Goal: Task Accomplishment & Management: Manage account settings

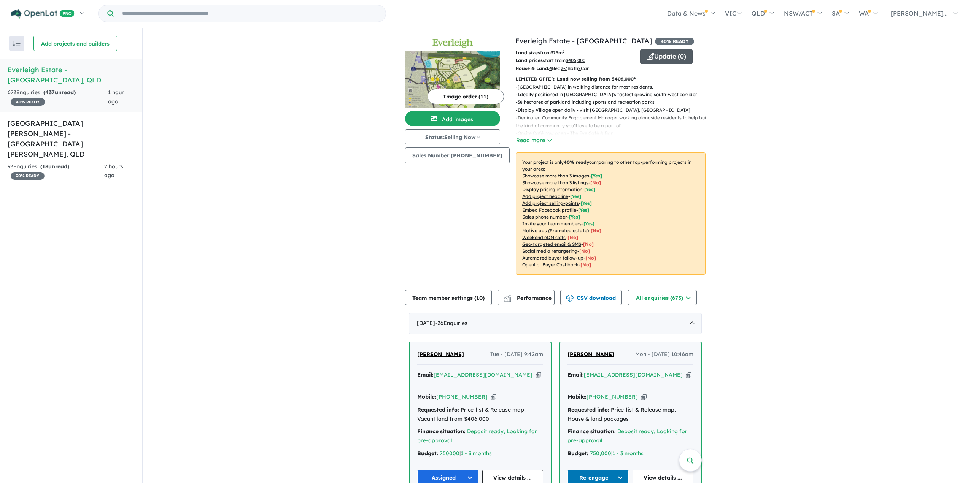
click at [665, 57] on button "Update ( 0 )" at bounding box center [666, 56] width 52 height 15
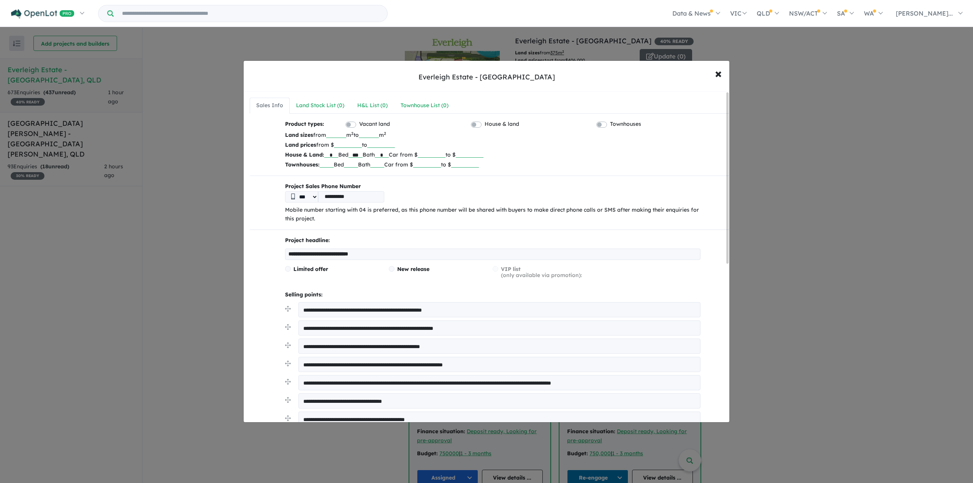
click at [350, 144] on input "******" at bounding box center [348, 144] width 28 height 8
click at [352, 144] on input "******" at bounding box center [348, 144] width 28 height 8
type input "******"
click at [384, 144] on input "number" at bounding box center [381, 144] width 28 height 8
click at [362, 254] on input "**********" at bounding box center [493, 254] width 416 height 11
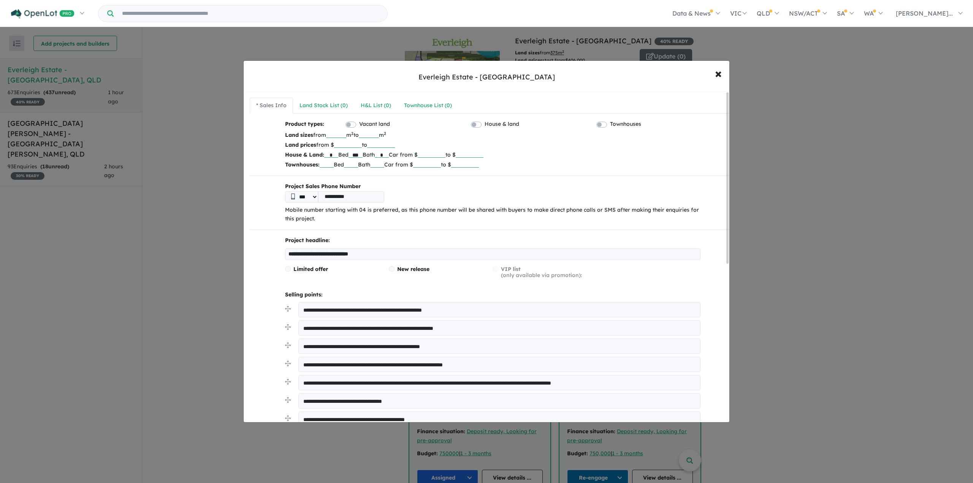
type input "**********"
click at [363, 280] on div "Limited offer New release VIP list (only available via promotion):" at bounding box center [493, 275] width 416 height 18
click at [392, 270] on span at bounding box center [392, 269] width 6 height 6
click at [286, 269] on span at bounding box center [288, 269] width 6 height 6
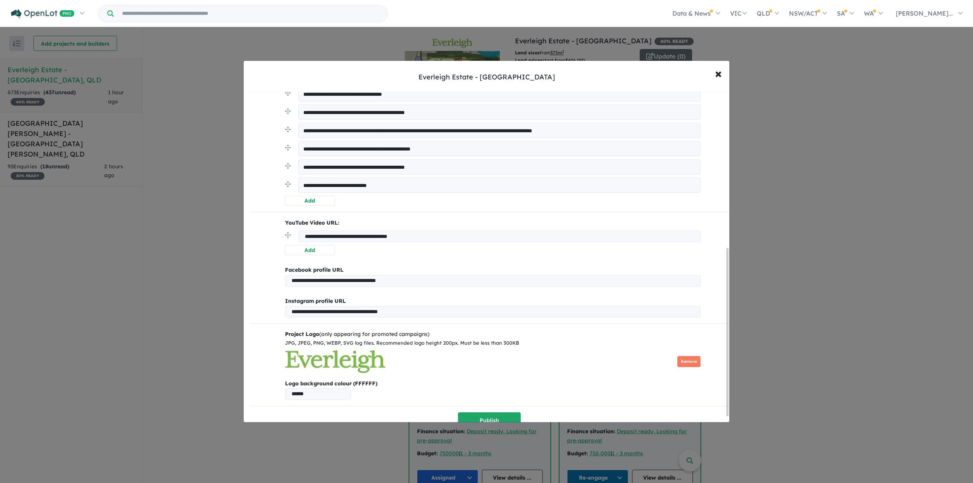
scroll to position [319, 0]
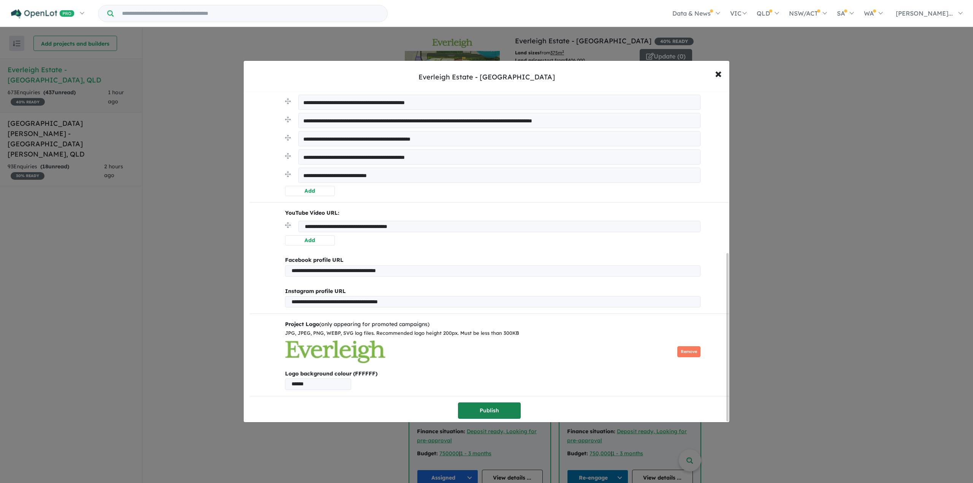
click at [500, 411] on button "Publish" at bounding box center [489, 411] width 63 height 16
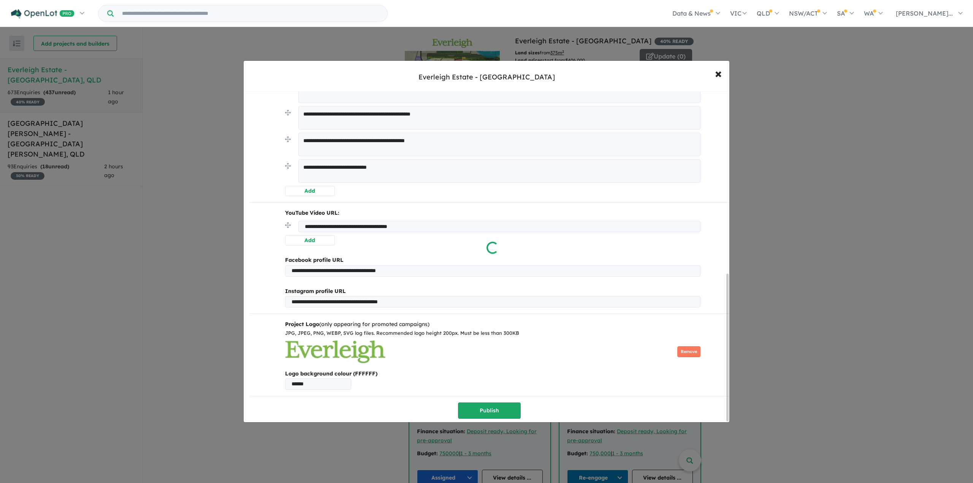
scroll to position [0, 0]
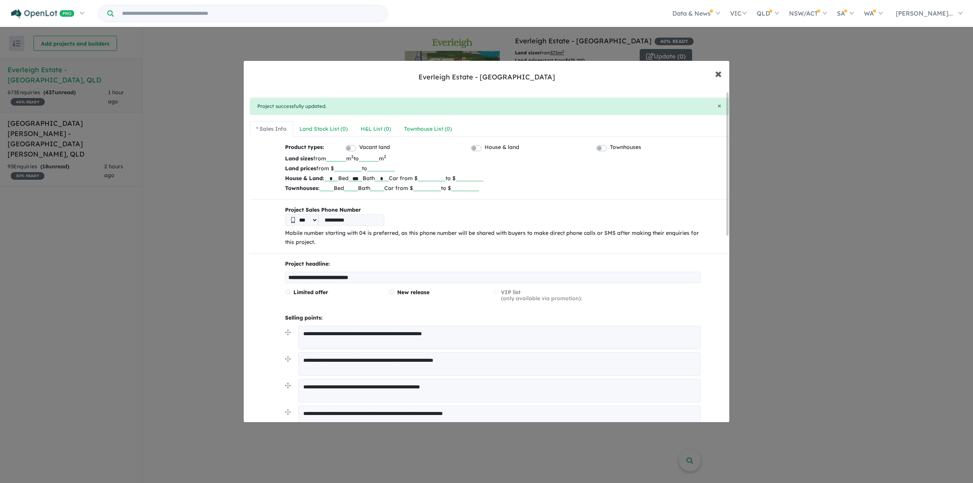
click at [719, 74] on span "×" at bounding box center [718, 73] width 7 height 16
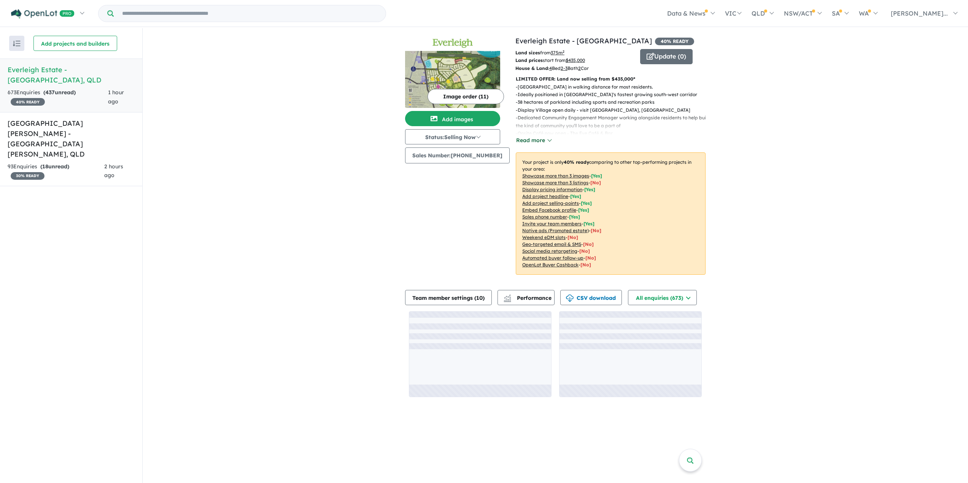
click at [537, 141] on button "Read more" at bounding box center [534, 140] width 36 height 9
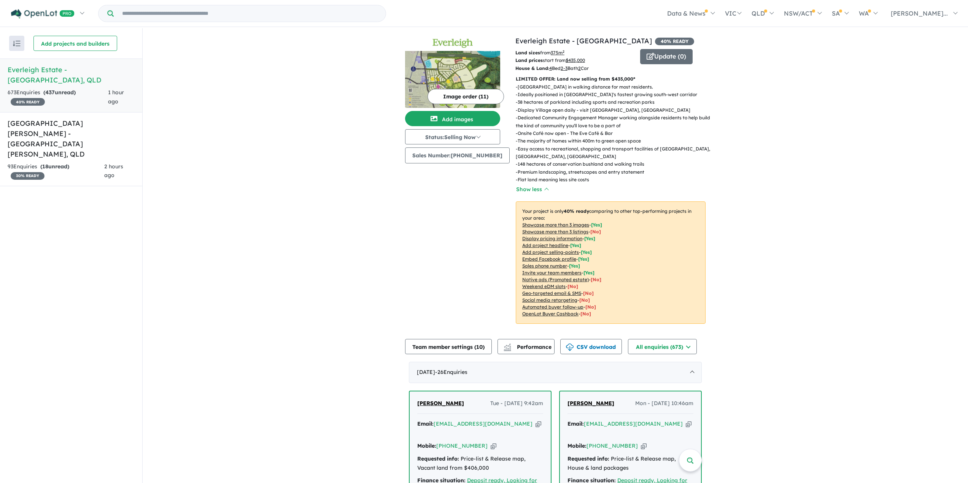
click at [484, 72] on img at bounding box center [452, 79] width 95 height 57
click at [470, 119] on button "Add images" at bounding box center [452, 118] width 95 height 15
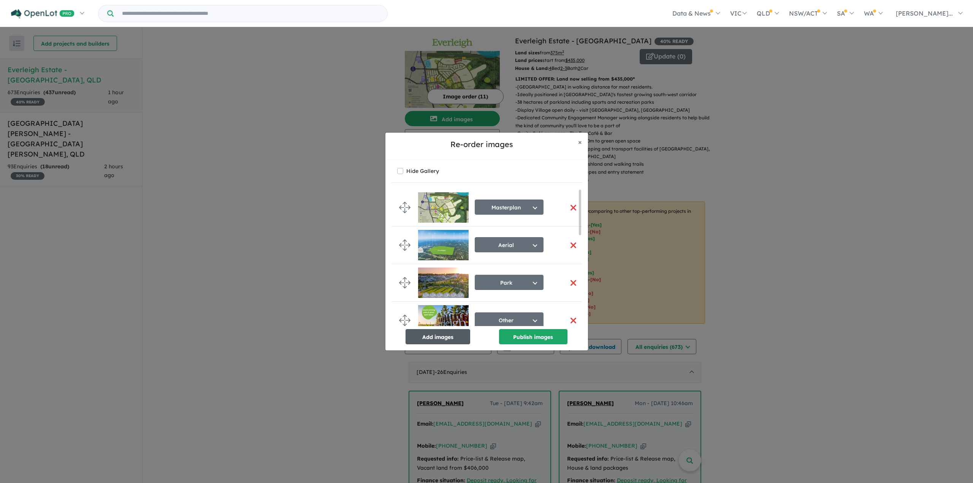
click at [454, 341] on button "Add images" at bounding box center [438, 336] width 65 height 15
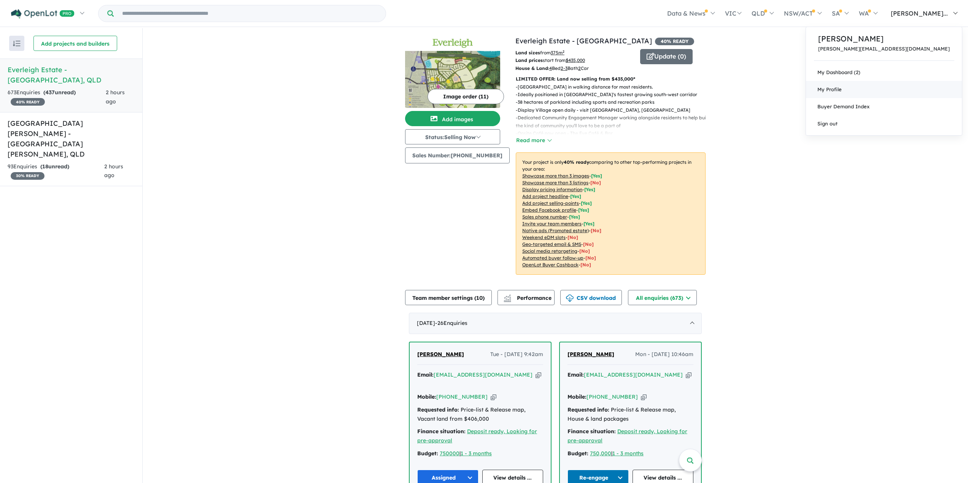
click at [841, 89] on span "My Profile" at bounding box center [829, 89] width 24 height 6
drag, startPoint x: 60, startPoint y: 75, endPoint x: 17, endPoint y: 44, distance: 52.2
click at [17, 44] on img "button" at bounding box center [17, 44] width 8 height 6
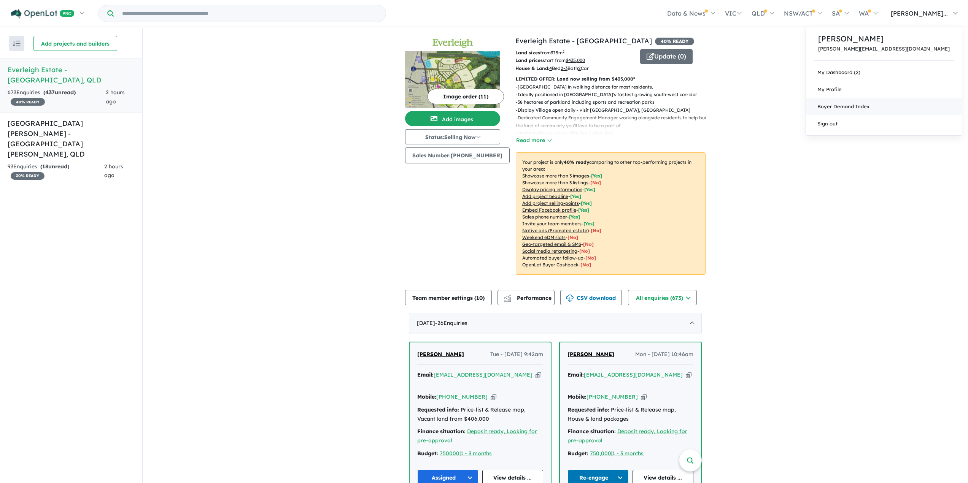
click at [903, 105] on link "Buyer Demand Index" at bounding box center [884, 106] width 156 height 17
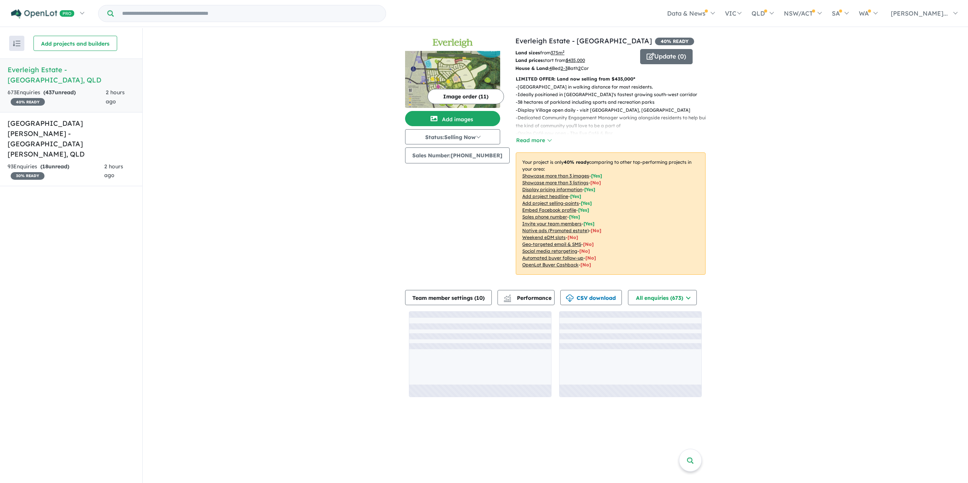
click at [37, 73] on h5 "Everleigh Estate - [GEOGRAPHIC_DATA] , [GEOGRAPHIC_DATA]" at bounding box center [71, 75] width 127 height 21
click at [656, 52] on button "Update ( 0 )" at bounding box center [666, 55] width 52 height 15
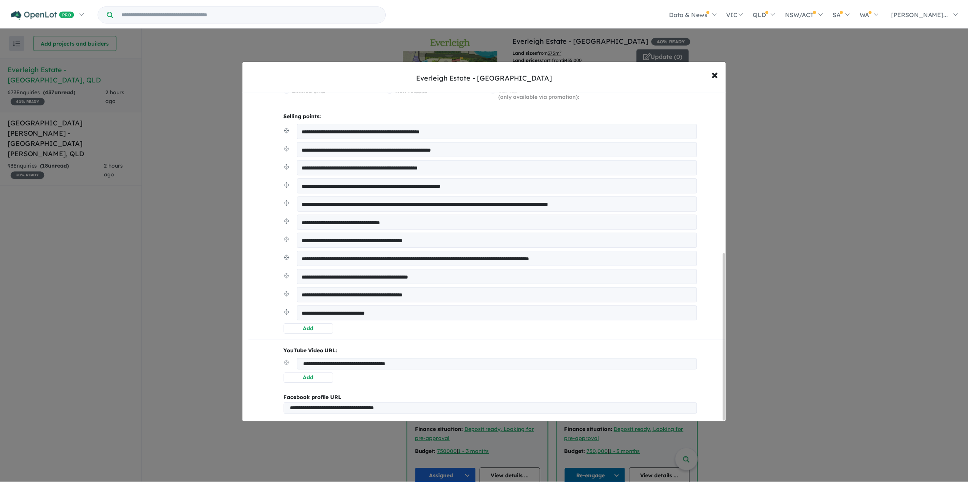
scroll to position [0, 0]
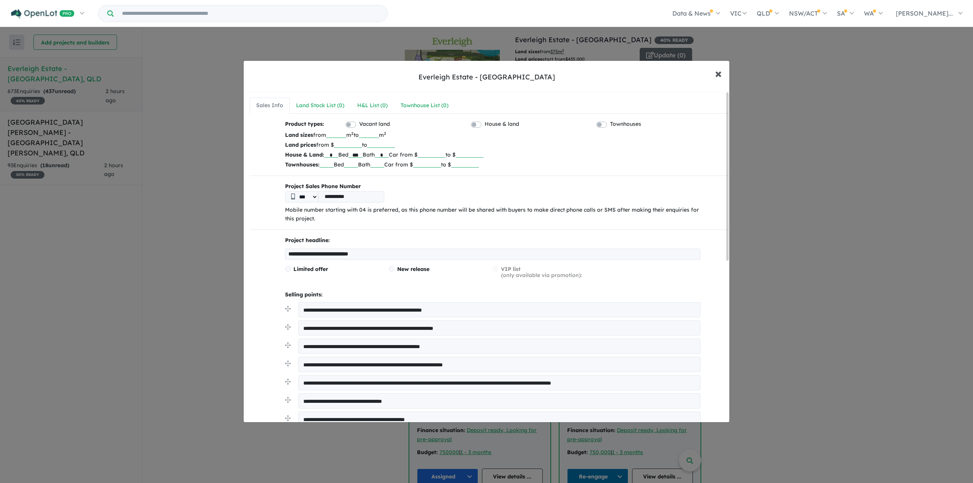
click at [718, 75] on span "×" at bounding box center [718, 73] width 7 height 16
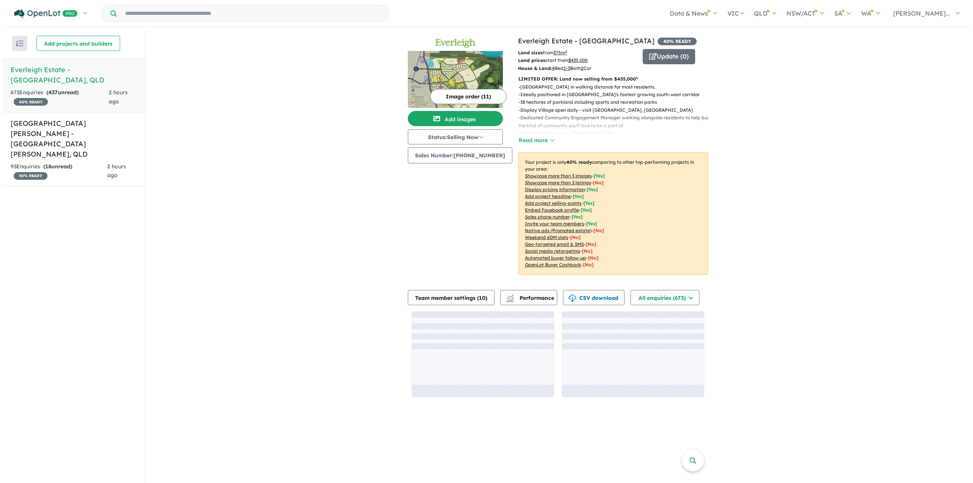
scroll to position [1, 0]
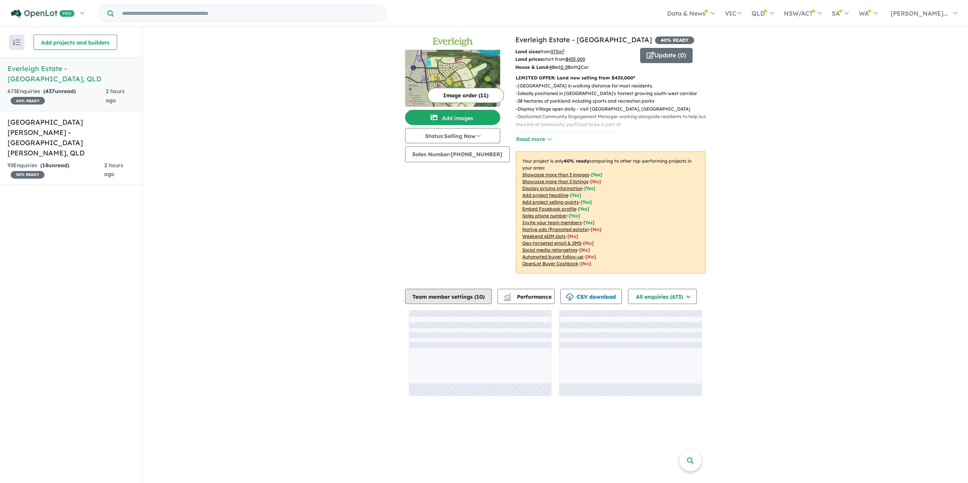
click at [458, 298] on button "Team member settings ( 10 )" at bounding box center [448, 296] width 87 height 15
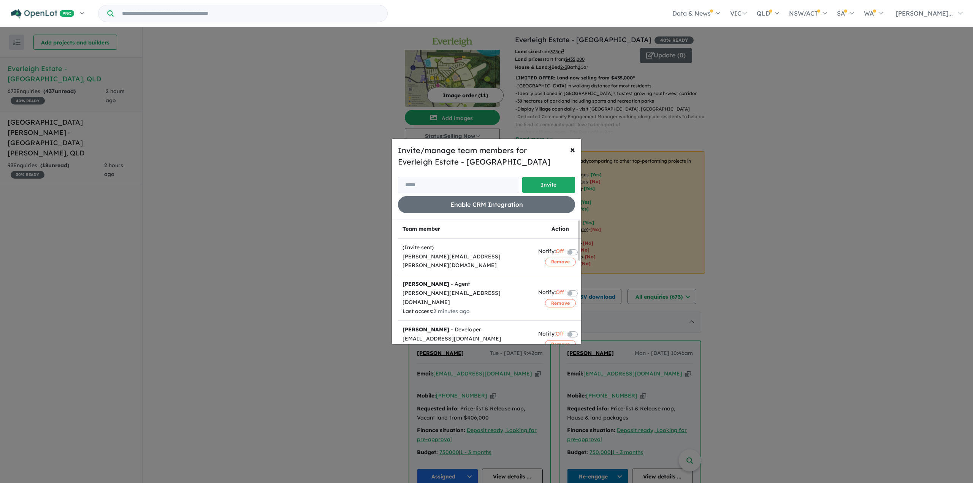
click at [581, 288] on label at bounding box center [582, 292] width 2 height 9
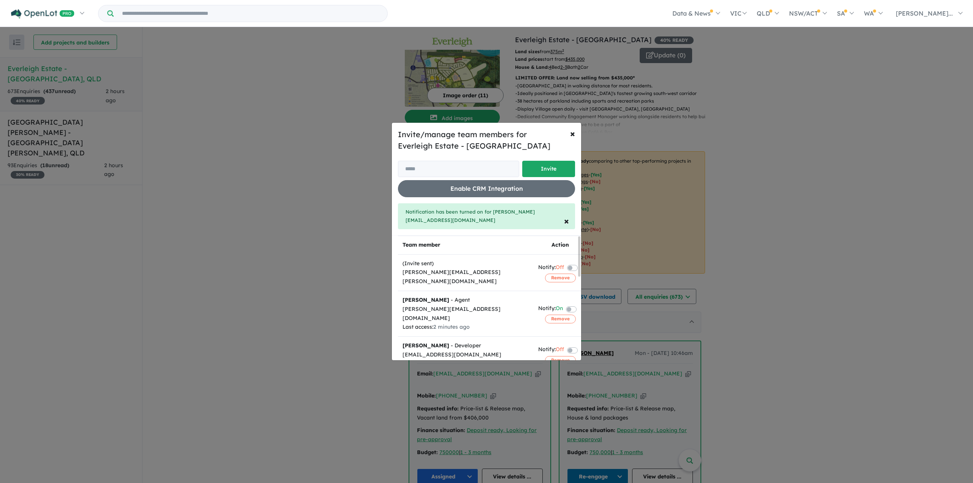
click at [580, 304] on label at bounding box center [581, 308] width 2 height 9
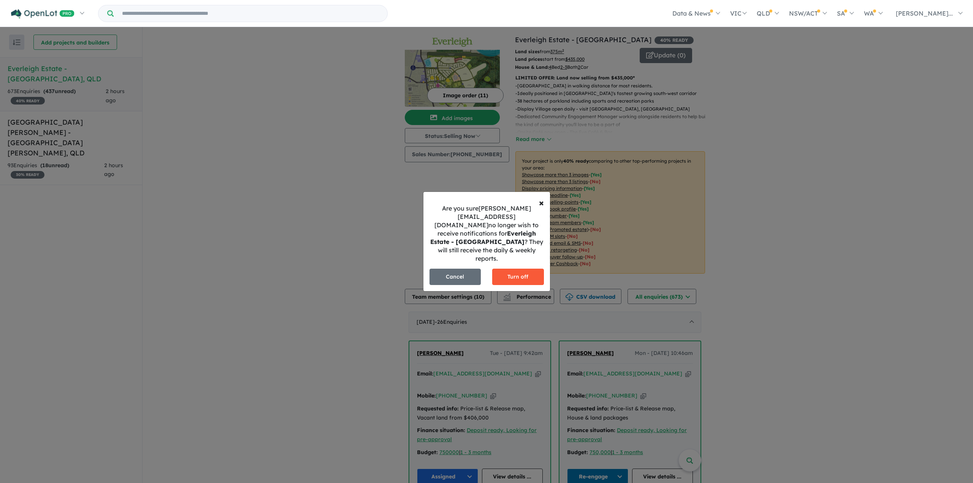
click at [527, 275] on button "Turn off" at bounding box center [518, 277] width 52 height 16
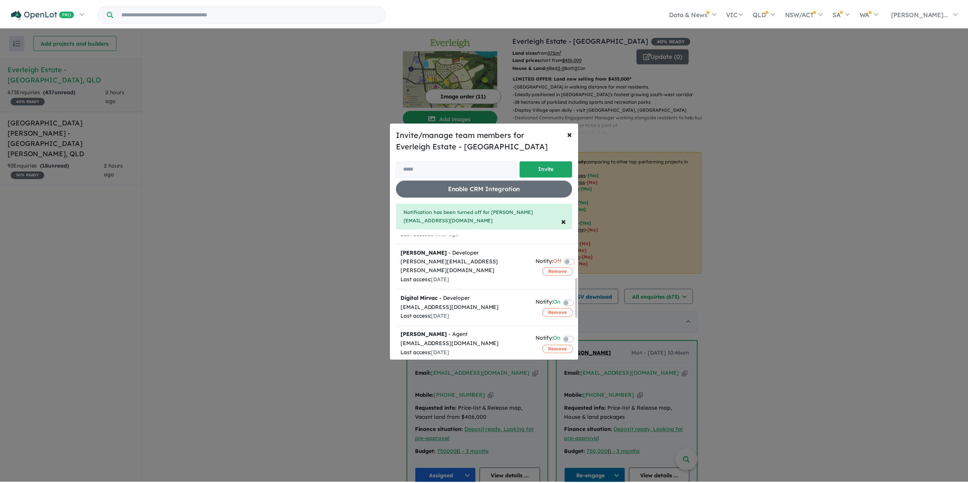
scroll to position [0, 0]
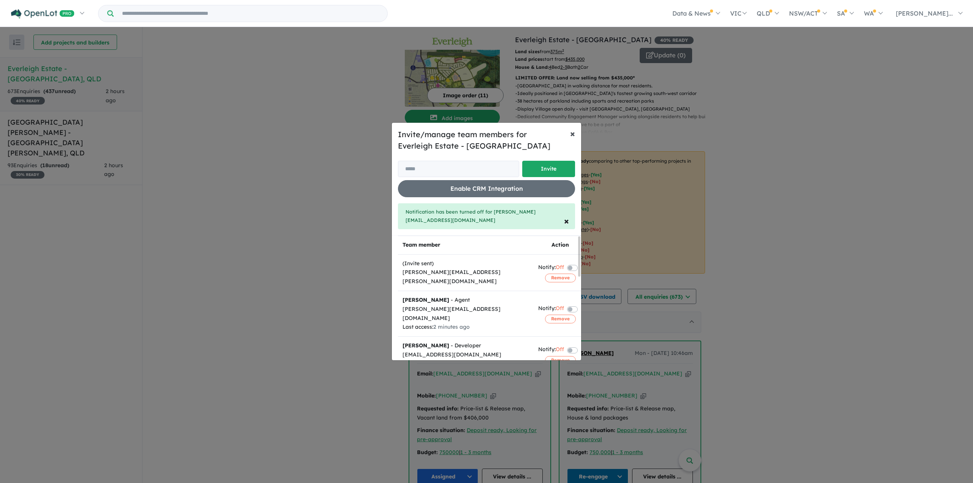
click at [571, 138] on span "×" at bounding box center [572, 133] width 5 height 11
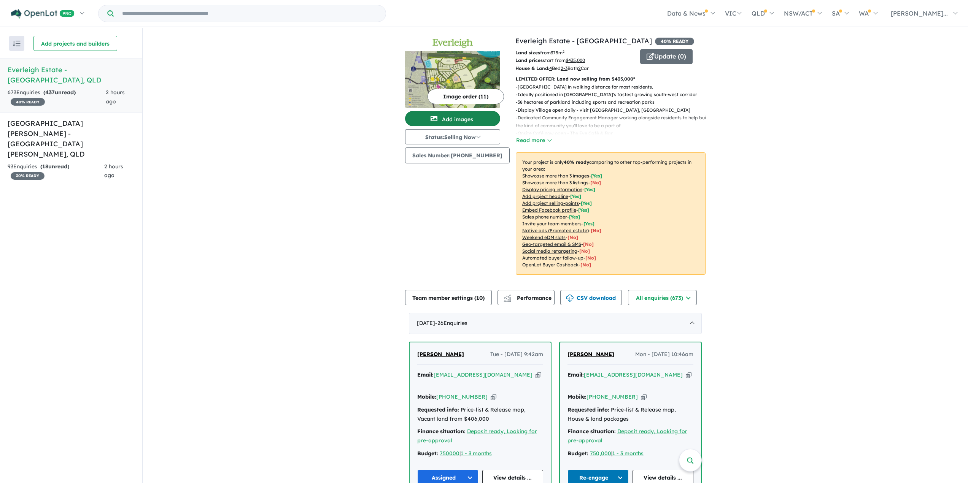
click at [455, 121] on button "Add images" at bounding box center [452, 118] width 95 height 15
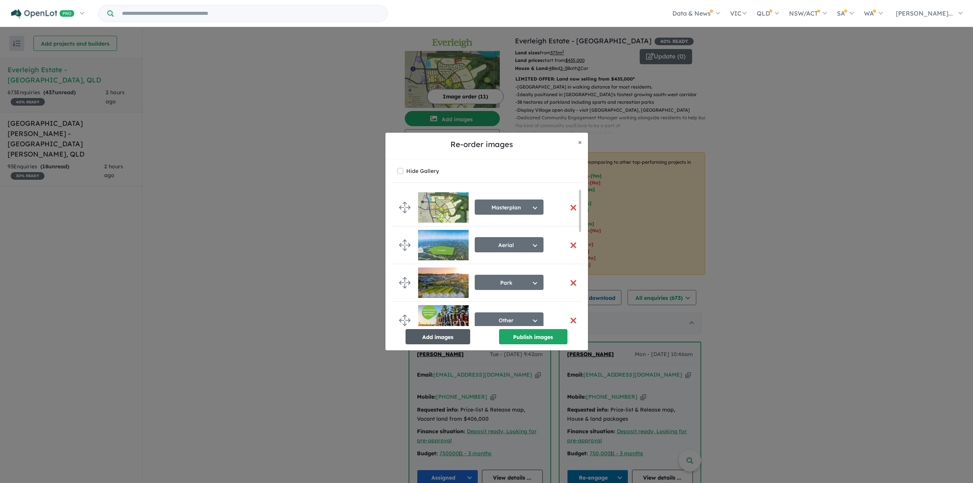
click at [444, 336] on button "Add images" at bounding box center [438, 336] width 65 height 15
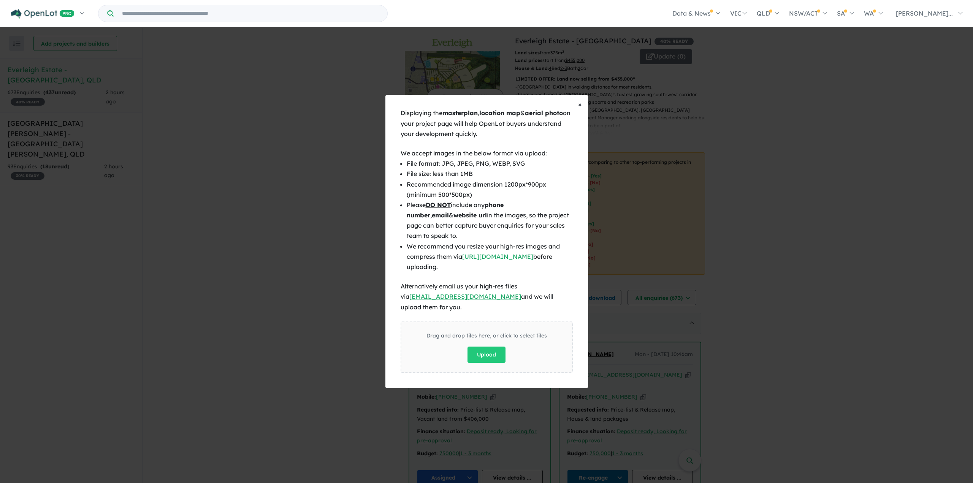
click at [581, 109] on span "×" at bounding box center [580, 104] width 4 height 9
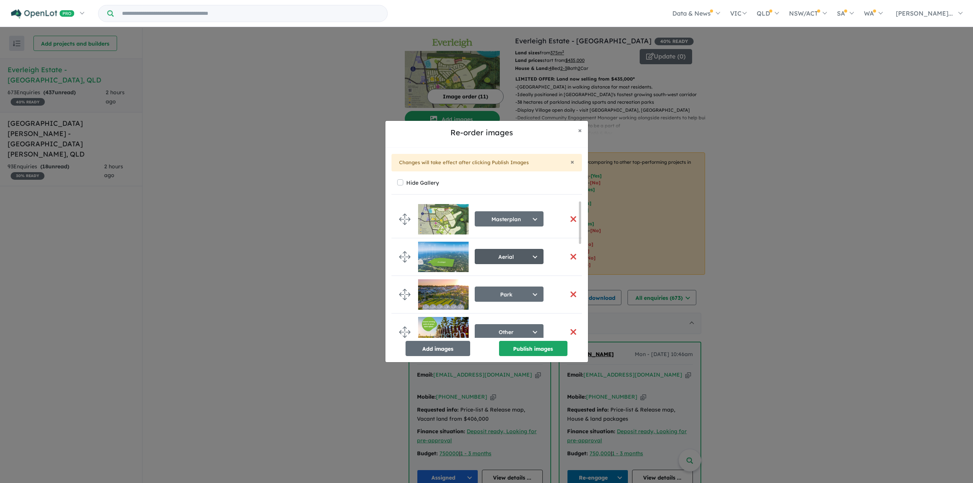
click at [508, 257] on button "Aerial" at bounding box center [509, 256] width 69 height 15
click at [516, 253] on button "Aerial" at bounding box center [509, 256] width 69 height 15
click at [451, 349] on button "Add images" at bounding box center [438, 348] width 65 height 15
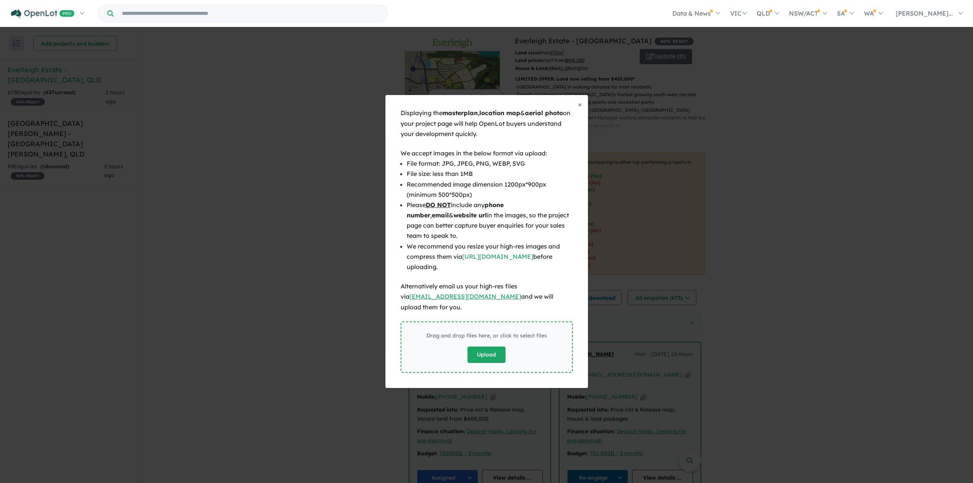
click at [481, 348] on button "Upload" at bounding box center [487, 355] width 38 height 16
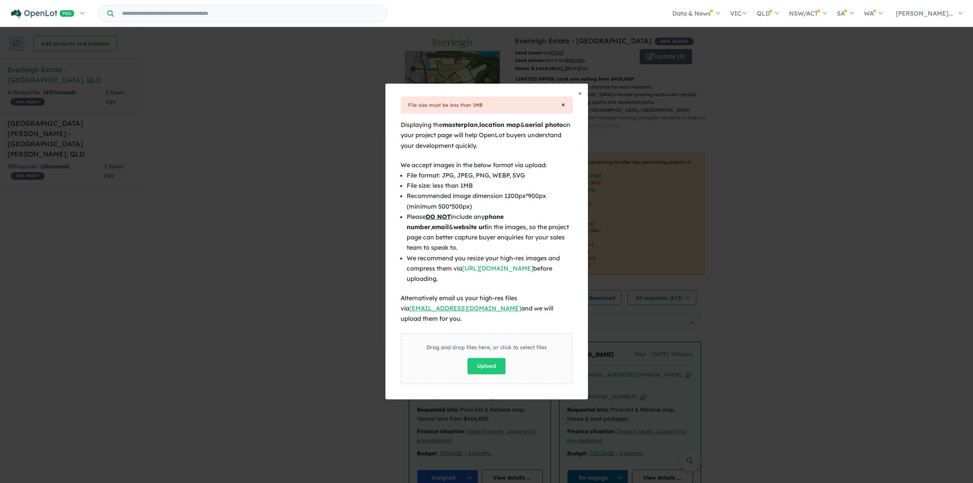
click at [563, 109] on span "×" at bounding box center [564, 104] width 4 height 9
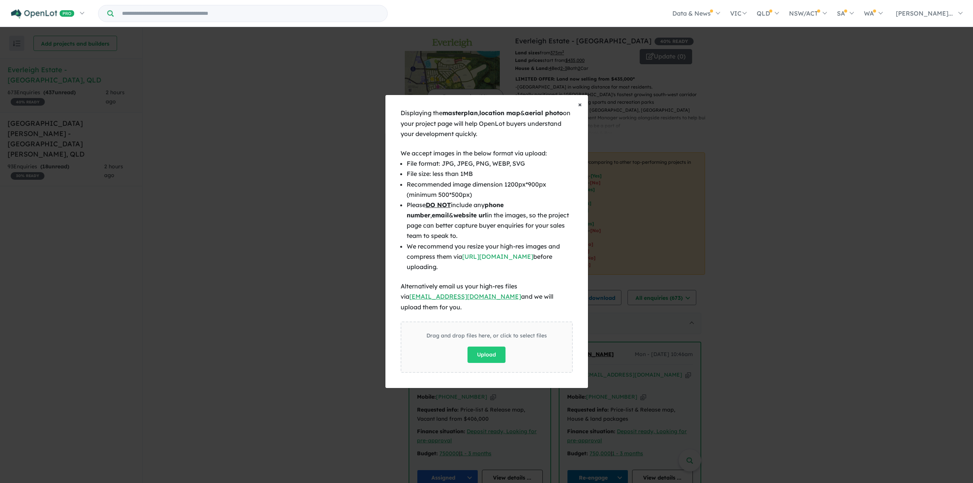
click at [583, 110] on button "× Close" at bounding box center [580, 104] width 16 height 19
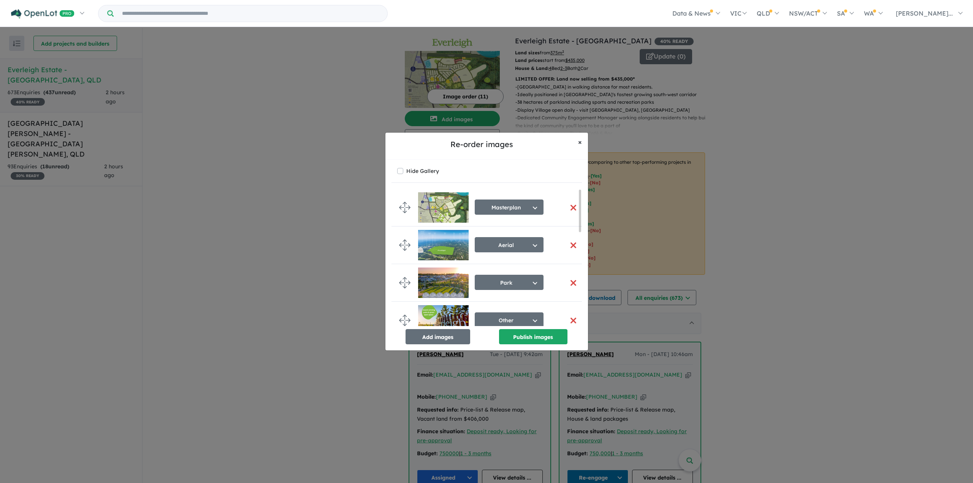
click at [581, 140] on span "×" at bounding box center [580, 142] width 4 height 9
